Goal: Task Accomplishment & Management: Manage account settings

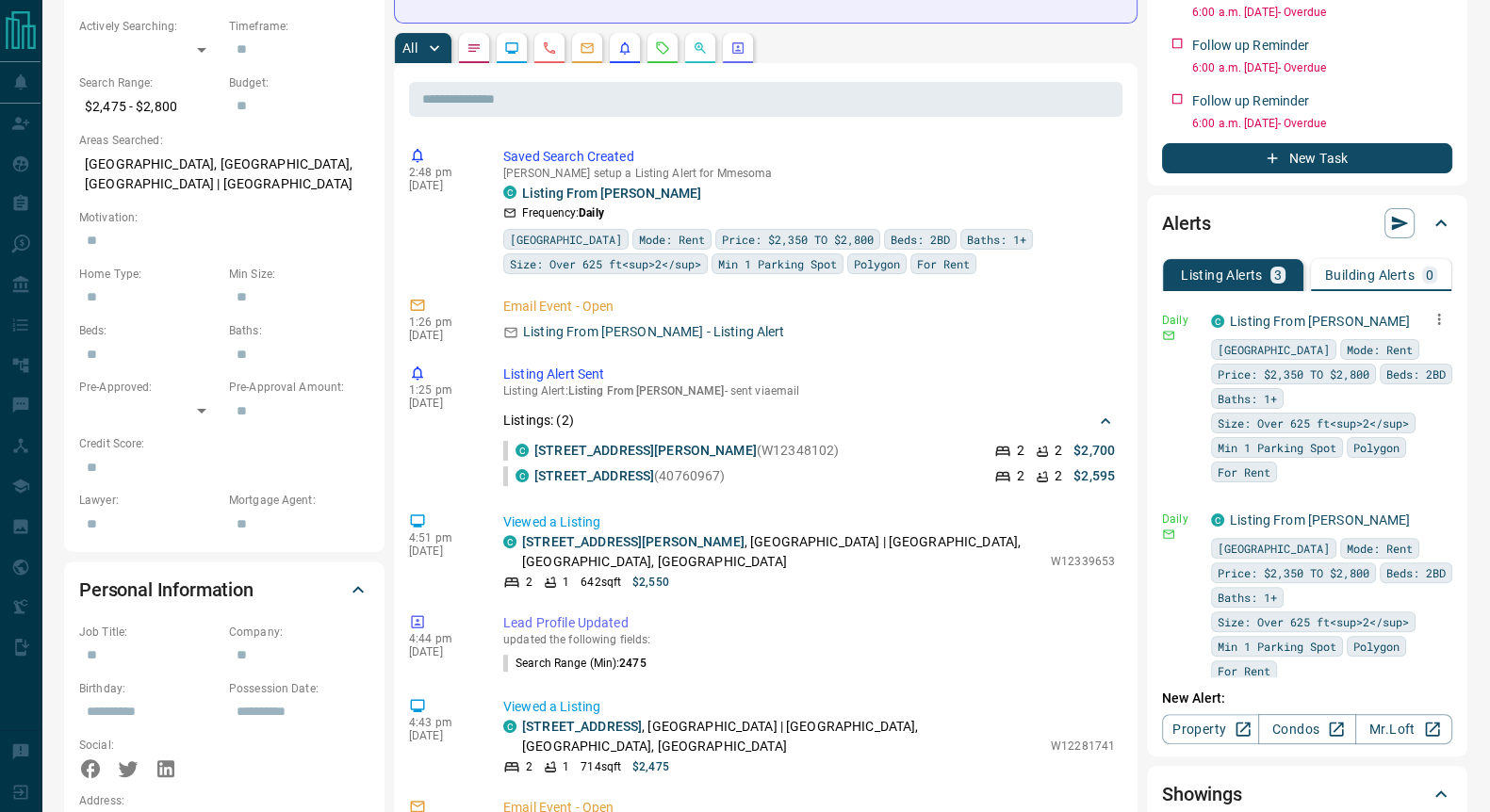
scroll to position [588, 0]
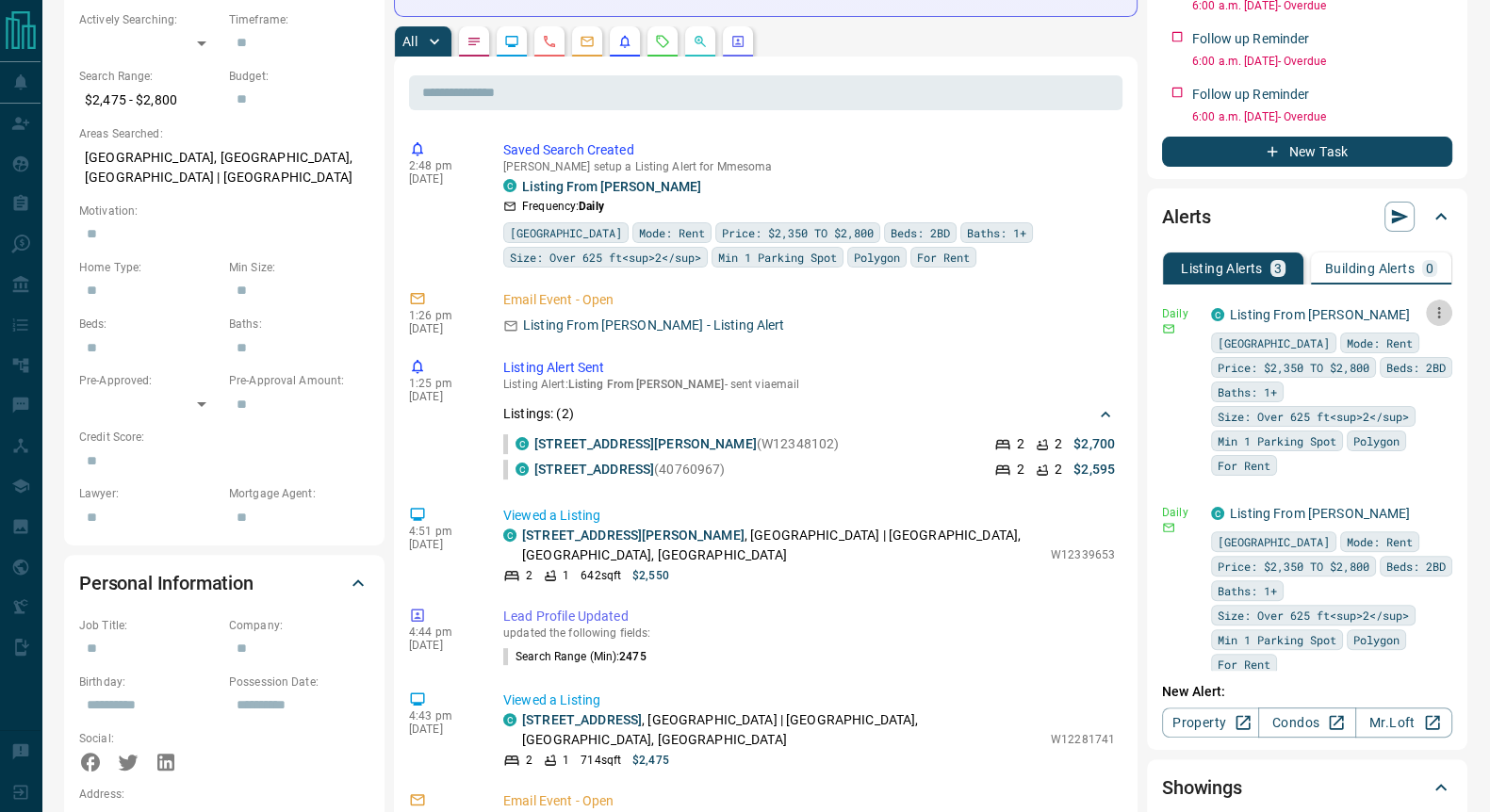
click at [1430, 315] on icon "button" at bounding box center [1439, 313] width 17 height 17
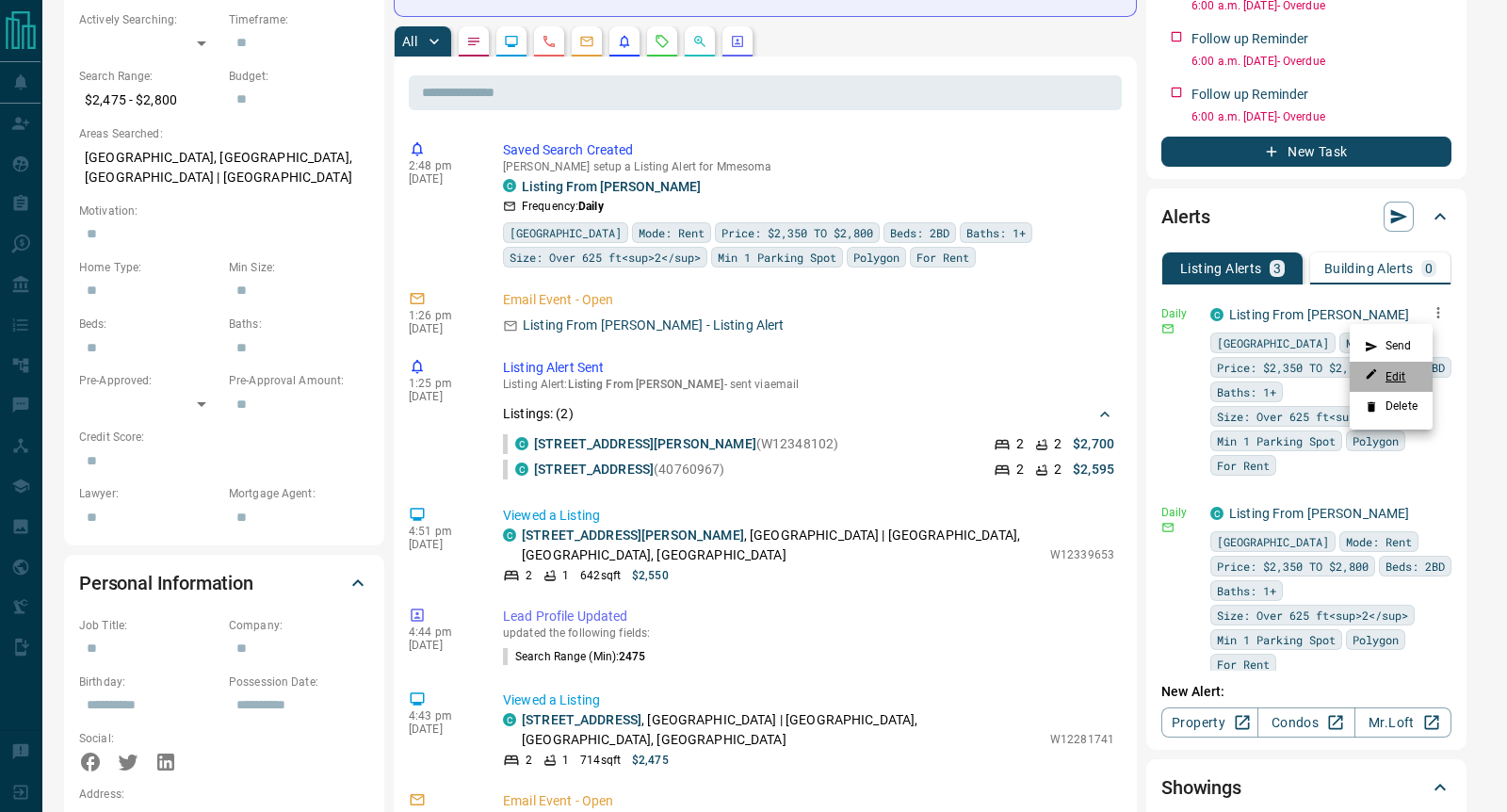
click at [1396, 374] on link "Edit" at bounding box center [1386, 376] width 42 height 18
click at [1175, 578] on div at bounding box center [753, 406] width 1507 height 812
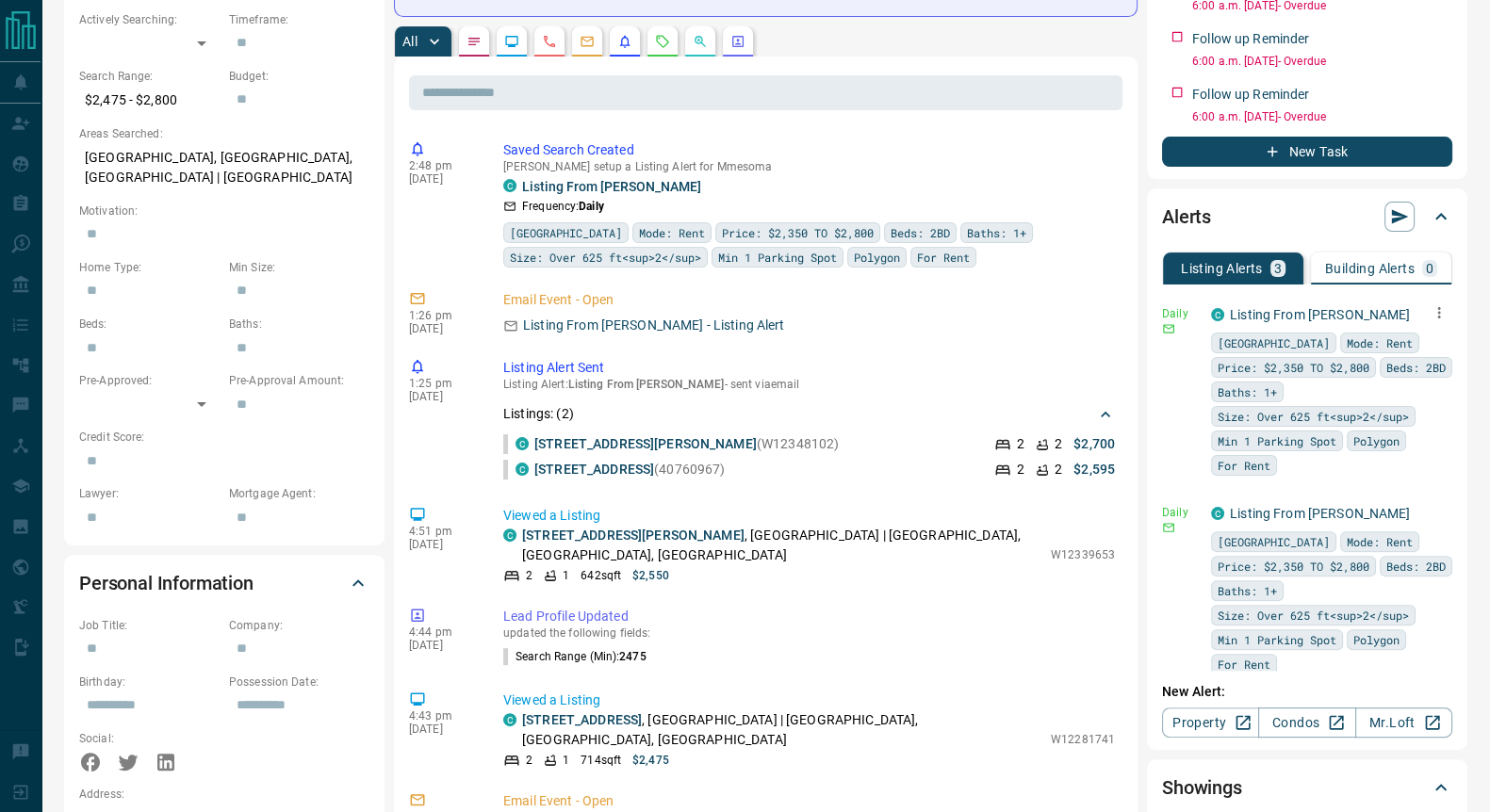
click at [1391, 512] on div "C Listing From [PERSON_NAME] Toronto Mode: Rent Price: $2,350 TO $2,800 Beds: 2…" at bounding box center [1331, 588] width 241 height 170
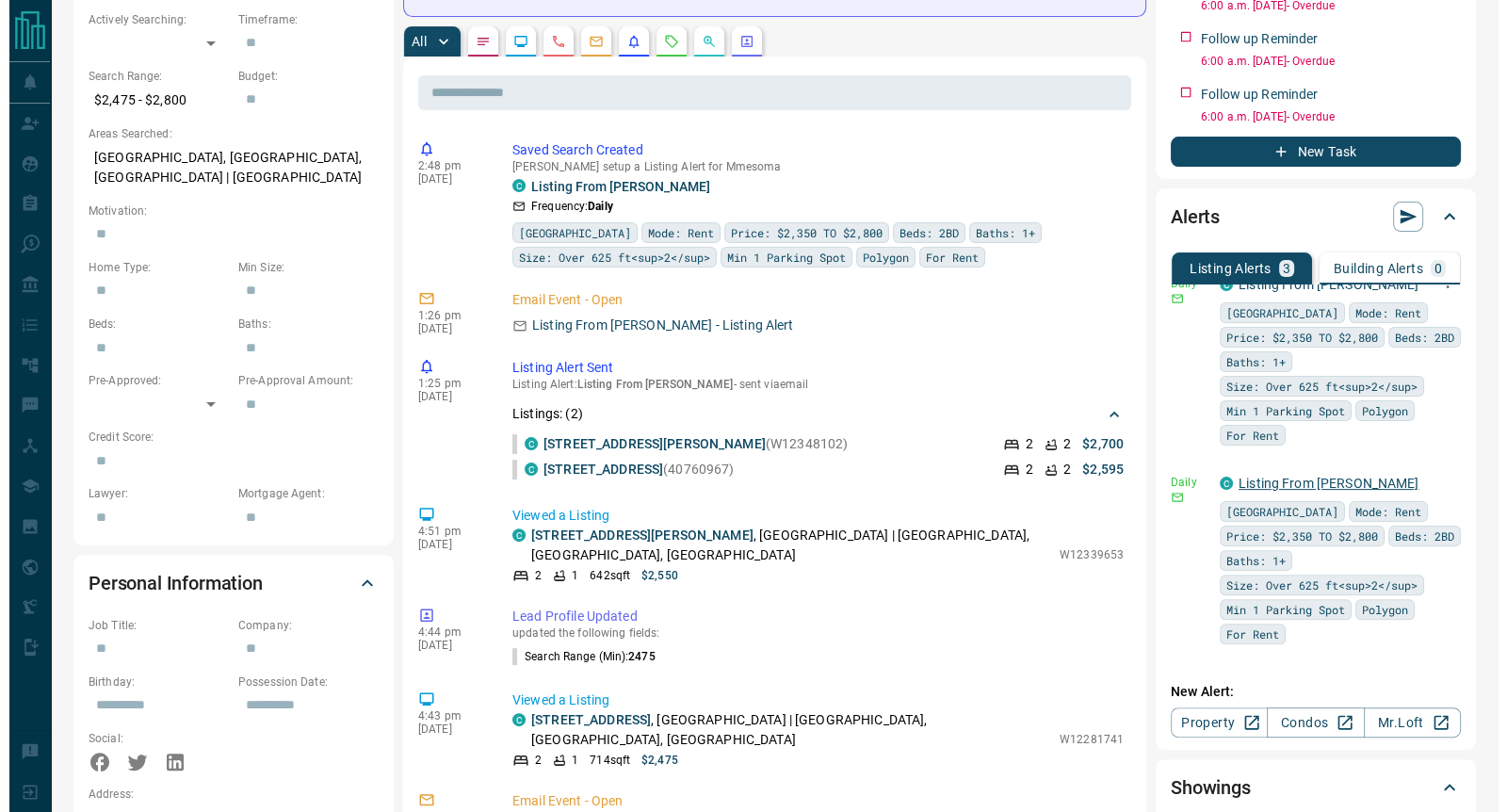
scroll to position [0, 0]
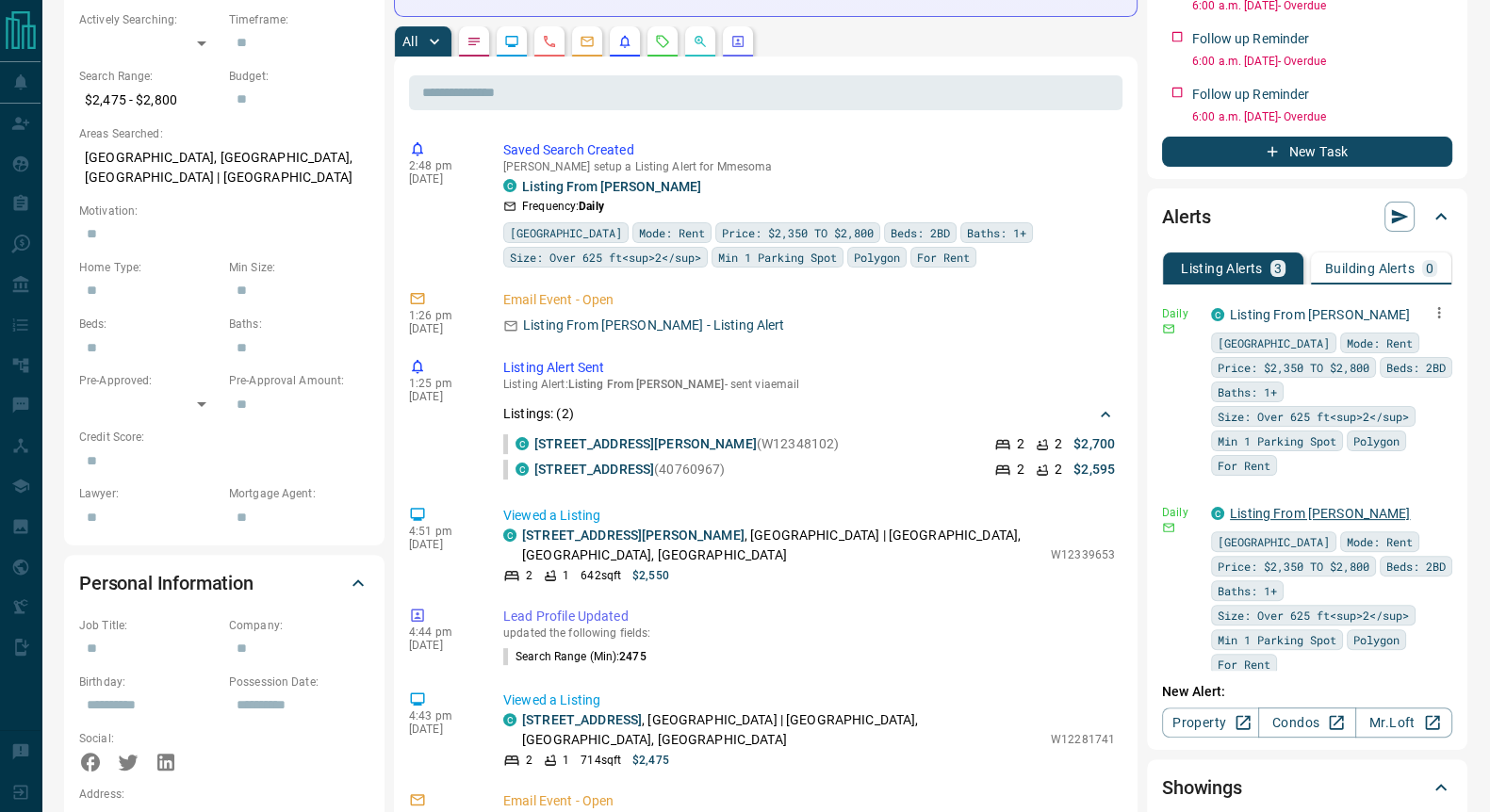
click at [1286, 510] on link "Listing From [PERSON_NAME]" at bounding box center [1319, 513] width 180 height 15
click at [1430, 513] on icon "button" at bounding box center [1439, 511] width 17 height 17
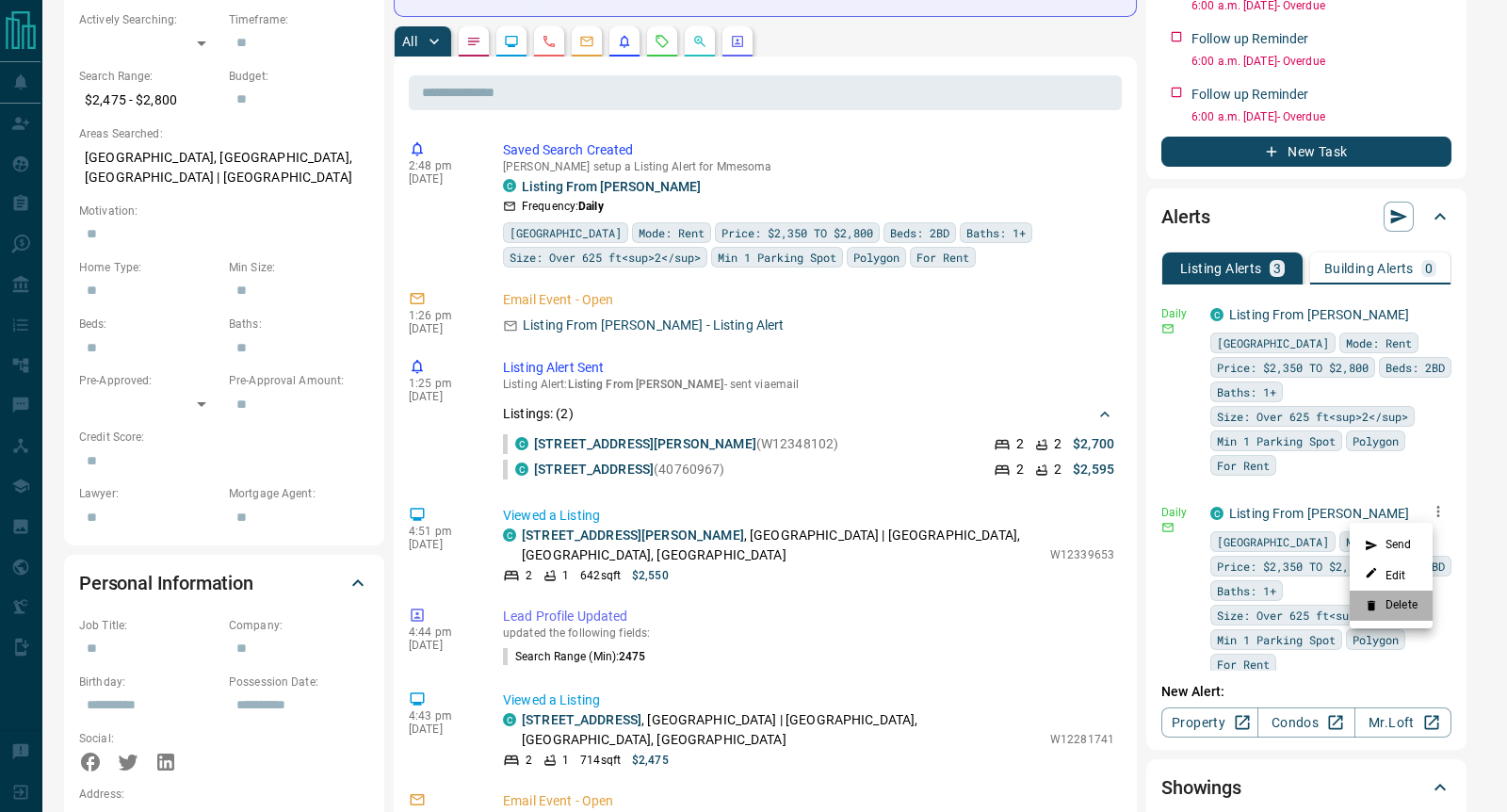
click at [1408, 607] on li "Delete" at bounding box center [1391, 605] width 83 height 30
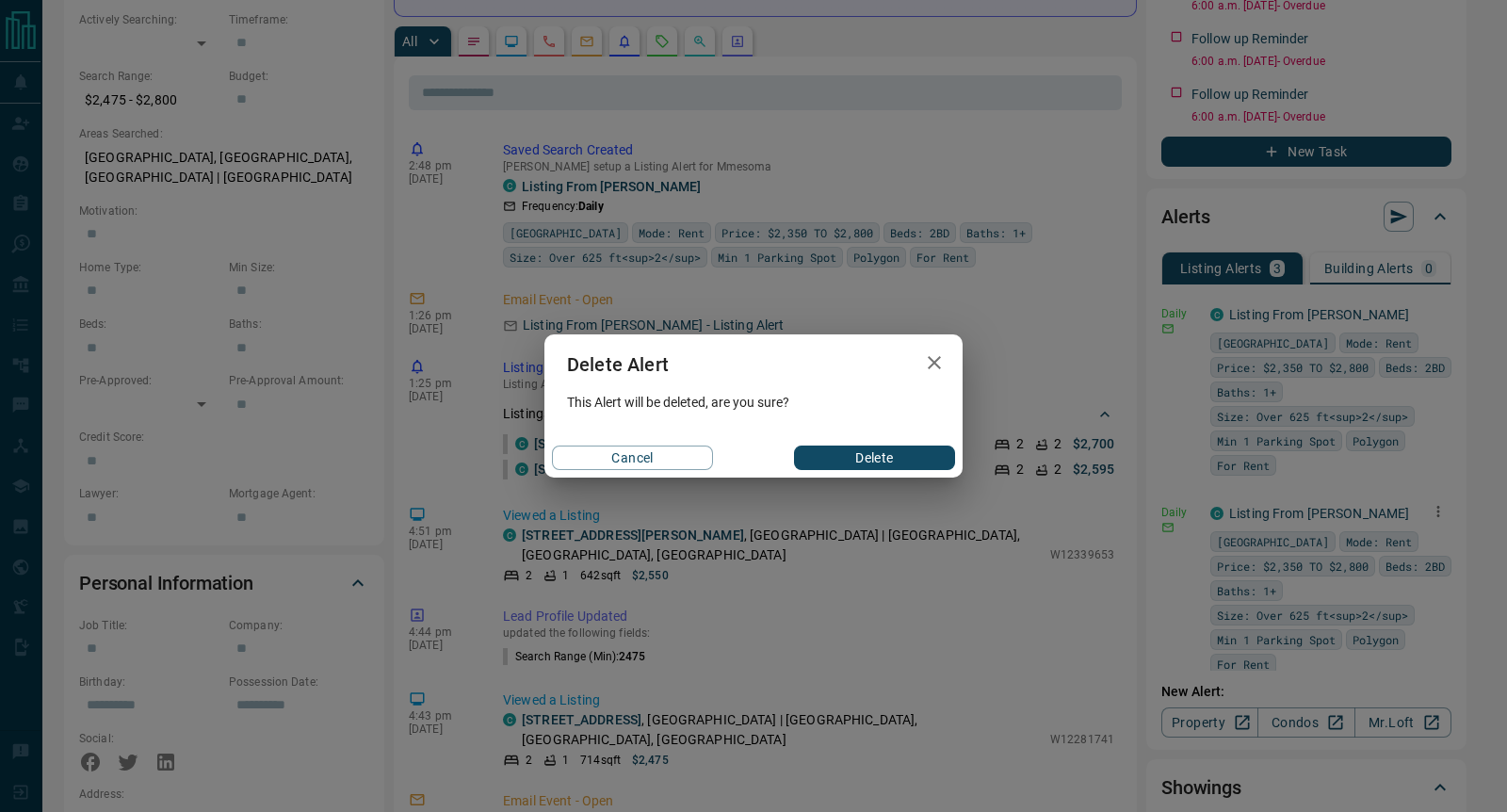
click at [891, 465] on button "Delete" at bounding box center [874, 458] width 161 height 25
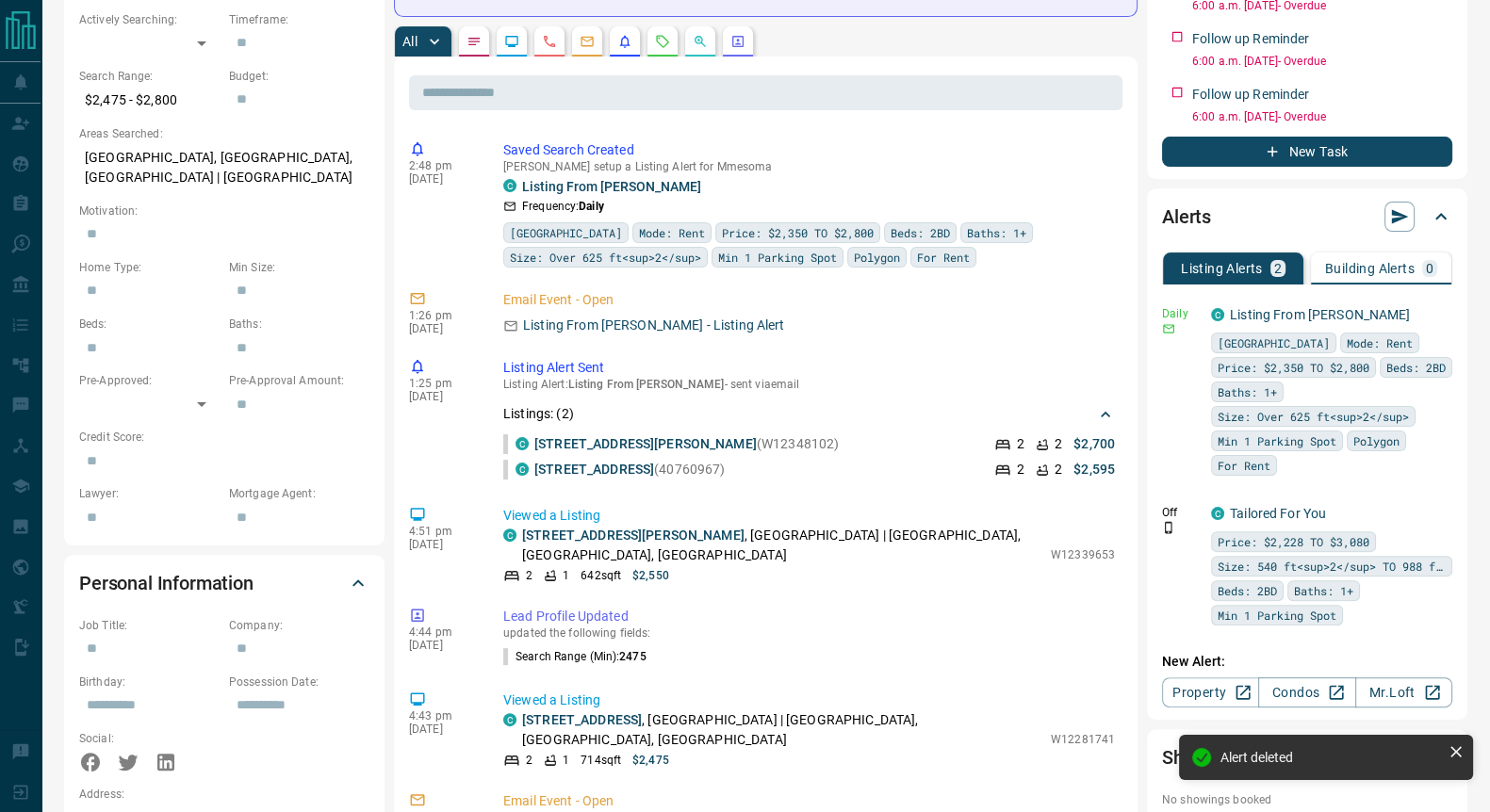
drag, startPoint x: 1402, startPoint y: 515, endPoint x: 1413, endPoint y: 515, distance: 11.0
click at [1403, 515] on div "C Tailored For You Price: $2,228 TO $3,080 Size: 540 ft<sup>2</sup> TO 988 ft<s…" at bounding box center [1331, 564] width 241 height 122
click at [1456, 751] on icon at bounding box center [1456, 752] width 11 height 11
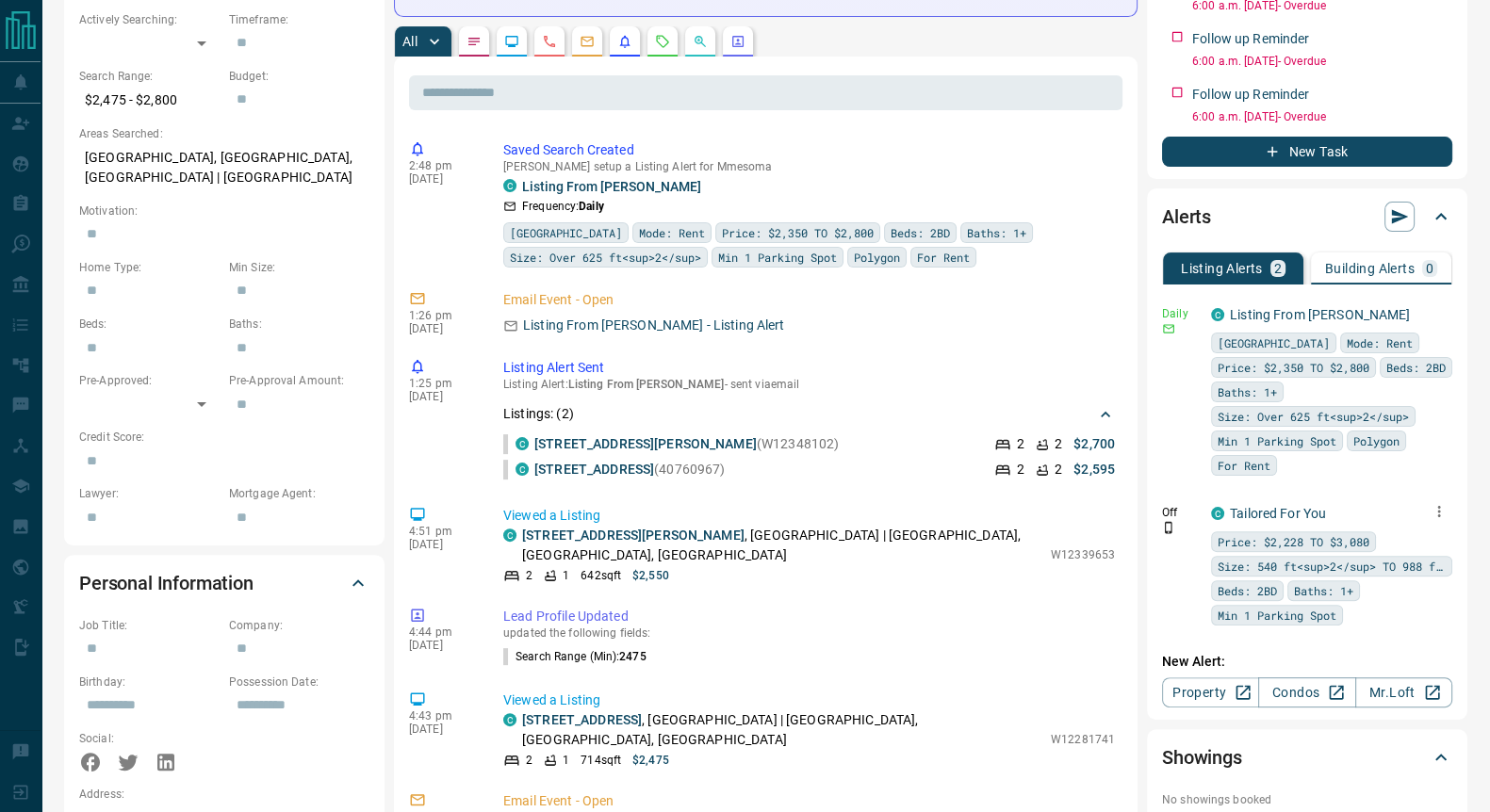
click at [1443, 515] on icon "button" at bounding box center [1439, 511] width 17 height 17
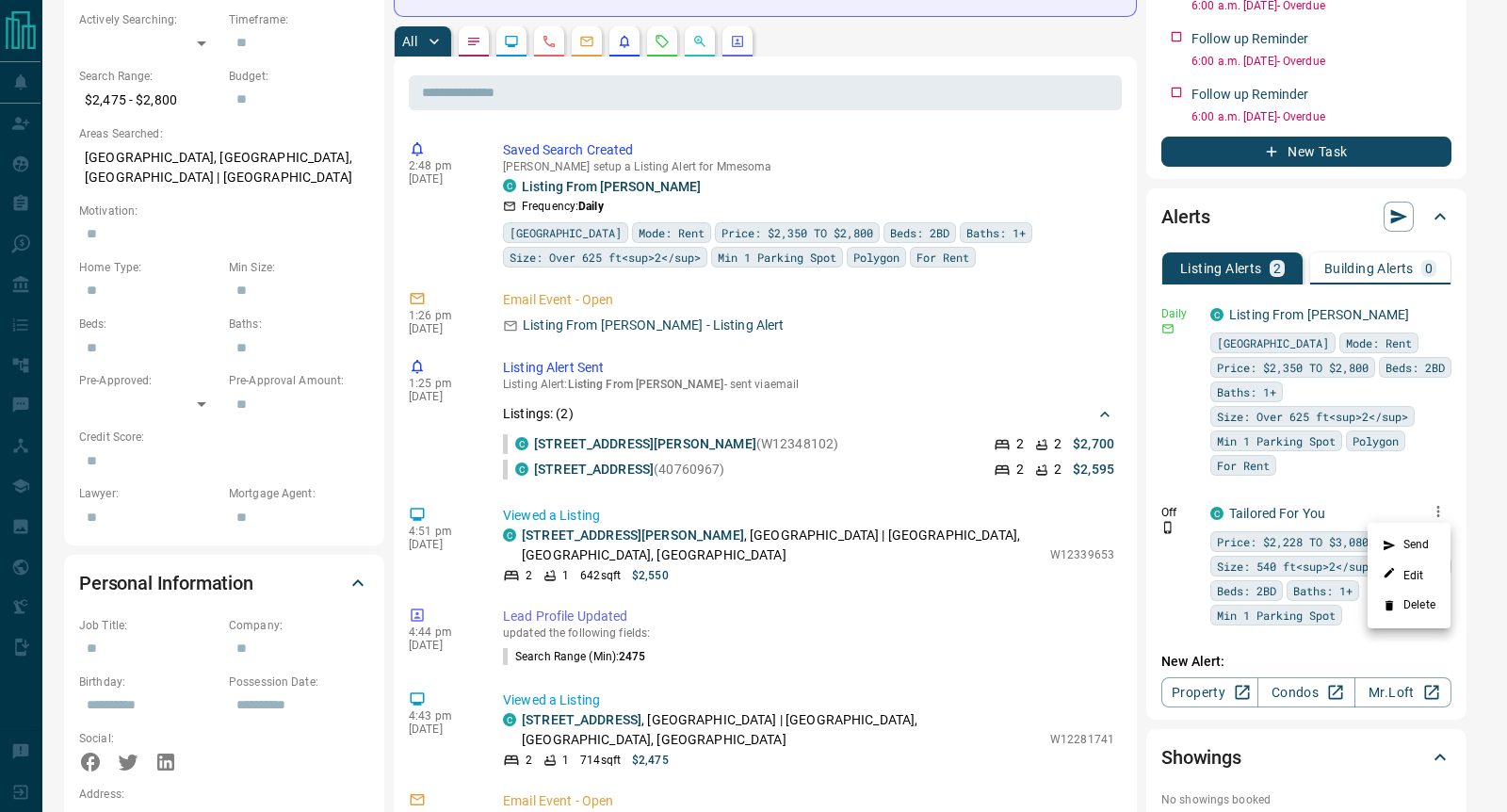
click at [1418, 604] on li "Delete" at bounding box center [1409, 605] width 83 height 30
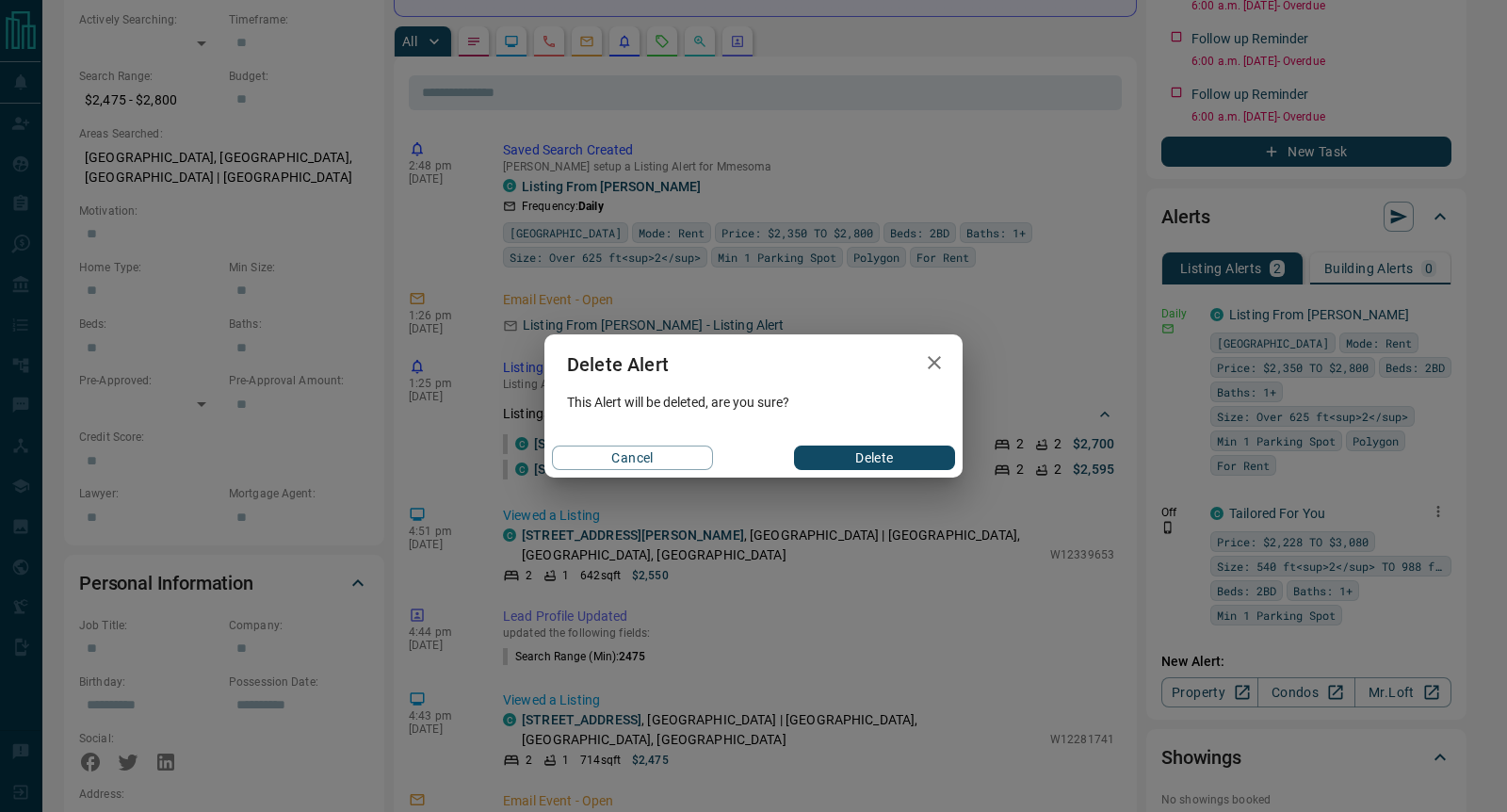
click at [849, 465] on button "Delete" at bounding box center [874, 458] width 161 height 25
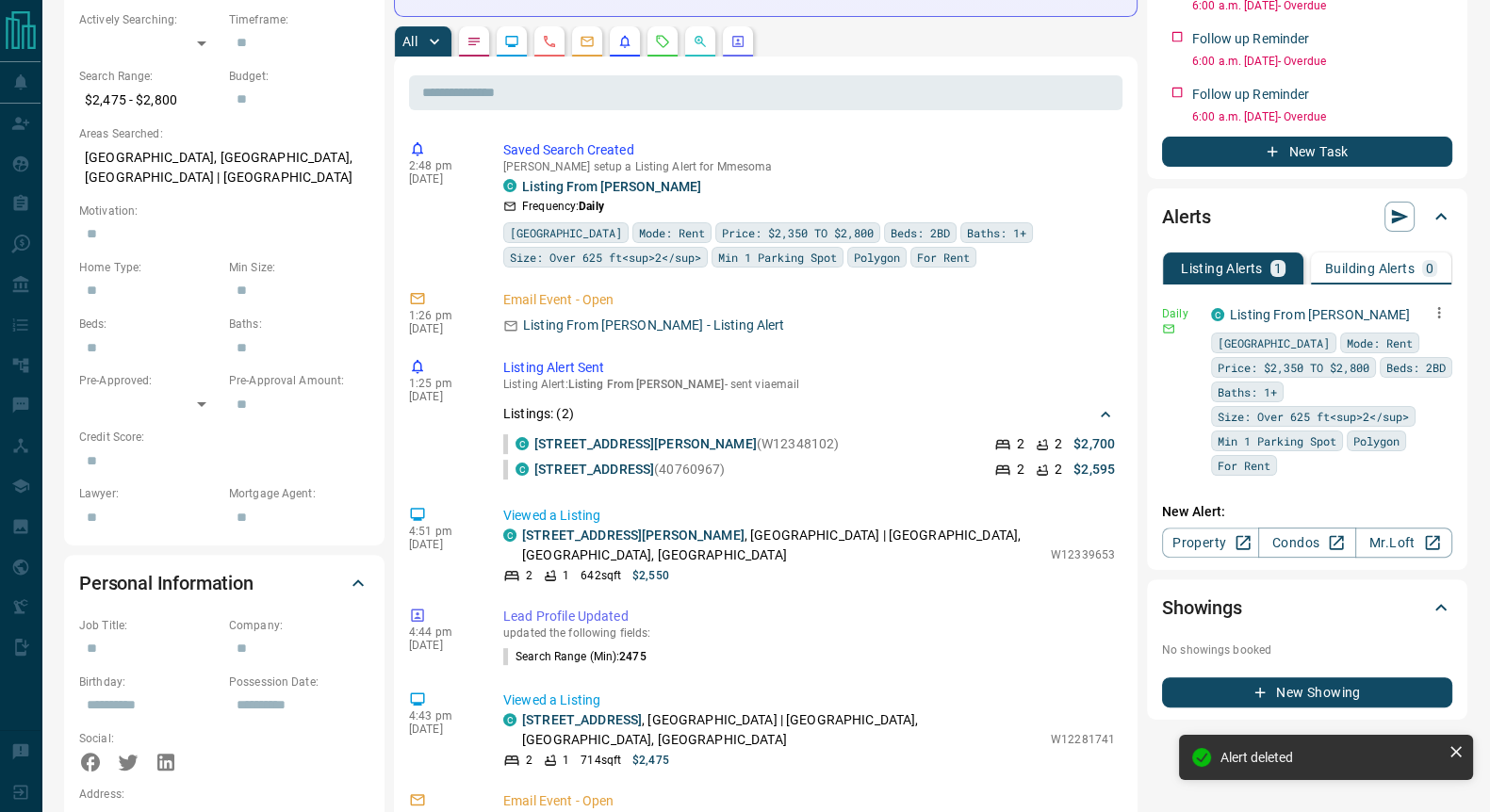
click at [1443, 315] on icon "button" at bounding box center [1439, 313] width 17 height 17
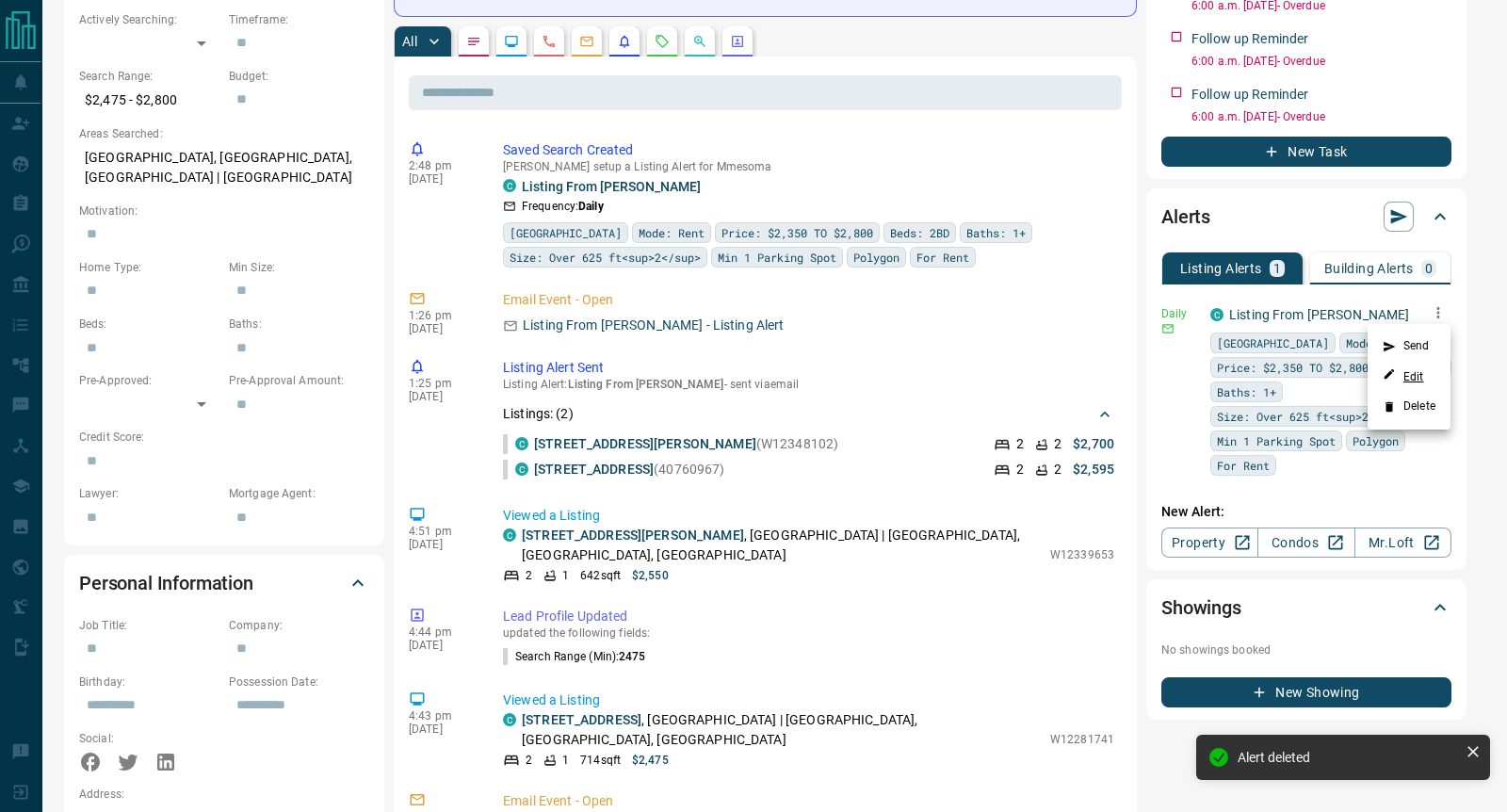
click at [1418, 376] on link "Edit" at bounding box center [1404, 376] width 42 height 18
